Goal: Transaction & Acquisition: Download file/media

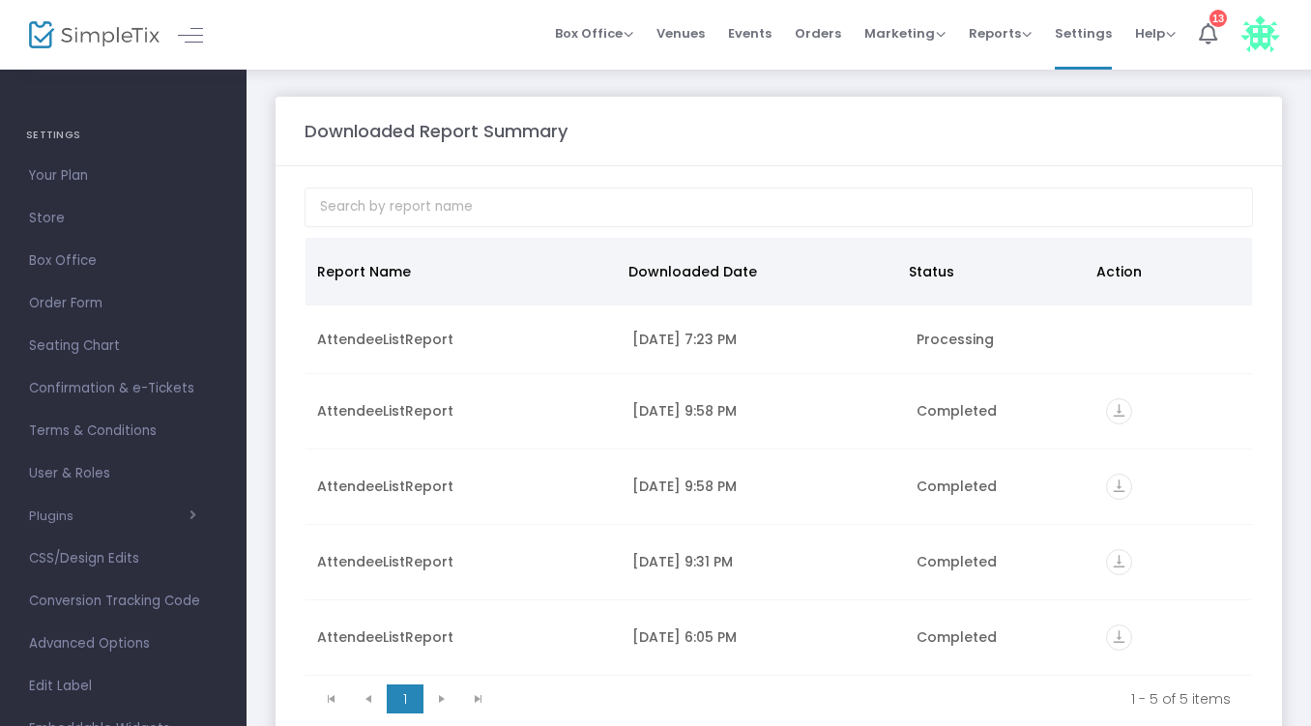
click at [350, 328] on td "AttendeeListReport" at bounding box center [462, 339] width 315 height 69
click at [707, 411] on div "6/6/2025 9:58 PM" at bounding box center [762, 410] width 261 height 19
click at [1118, 409] on icon "vertical_align_bottom" at bounding box center [1119, 411] width 26 height 26
